Goal: Information Seeking & Learning: Learn about a topic

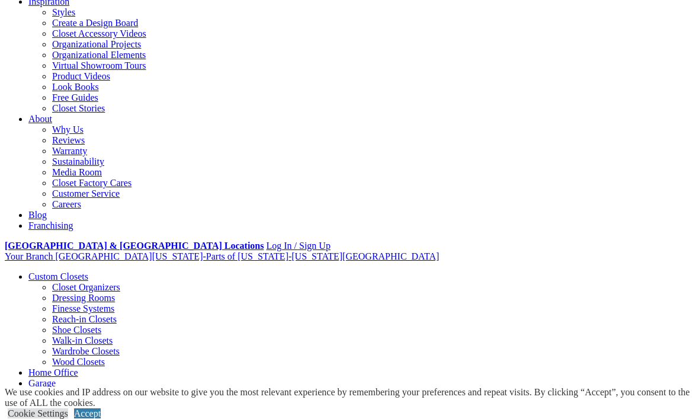
scroll to position [215, 0]
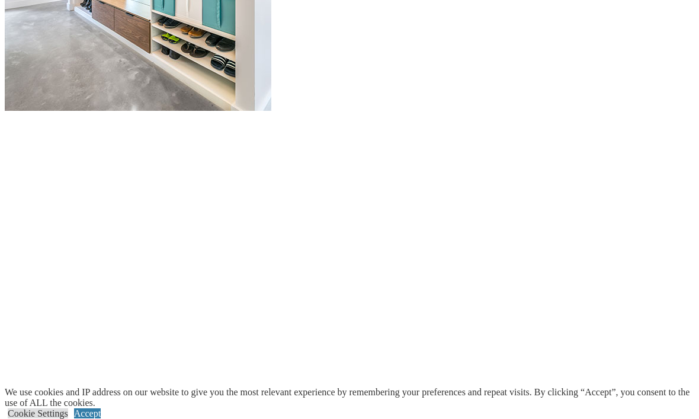
scroll to position [1428, 0]
click at [455, 172] on div at bounding box center [349, 72] width 689 height 634
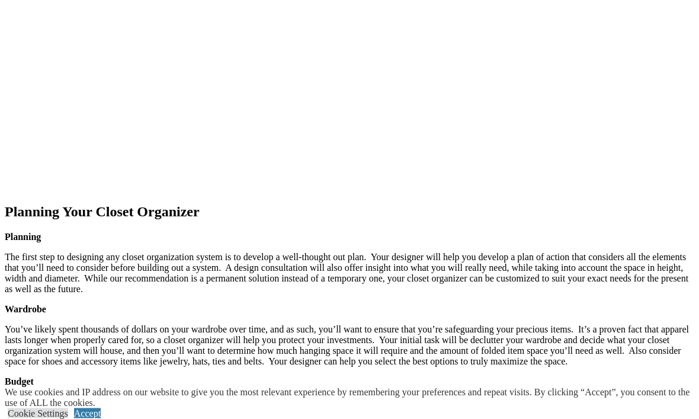
scroll to position [1525, 0]
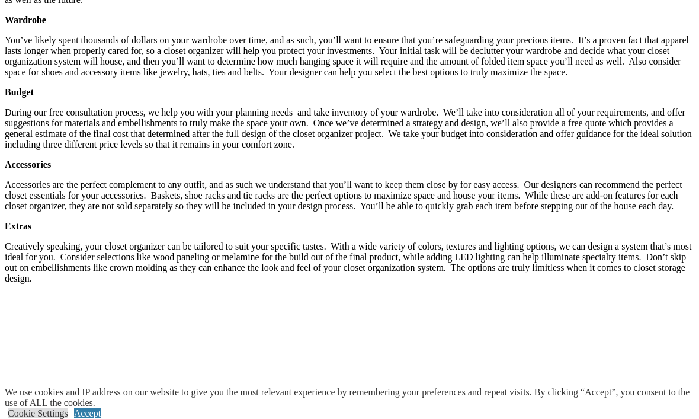
scroll to position [1810, 0]
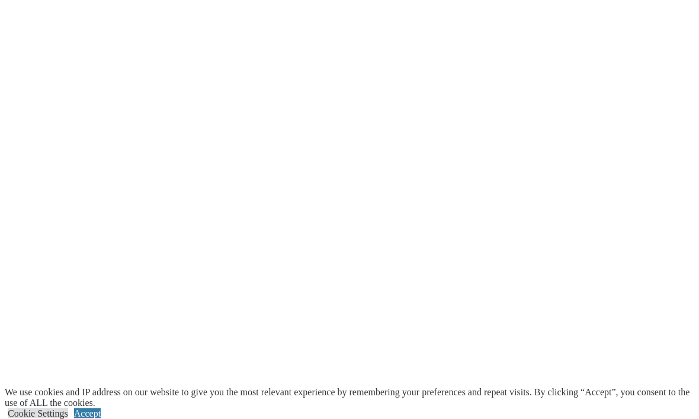
scroll to position [2443, 0]
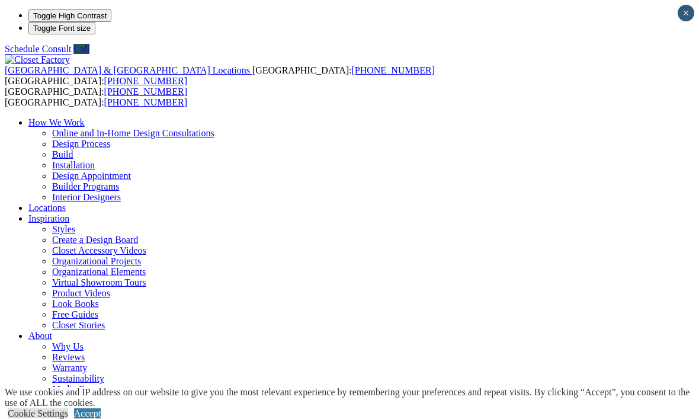
click at [99, 298] on link "Look Books" at bounding box center [75, 303] width 47 height 10
click at [146, 277] on link "Virtual Showroom Tours" at bounding box center [99, 282] width 94 height 10
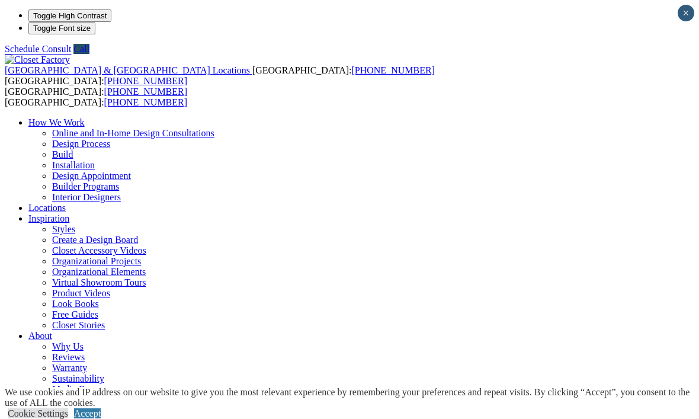
type input "*****"
click input "*" at bounding box center [0, 0] width 0 height 0
